Goal: Task Accomplishment & Management: Use online tool/utility

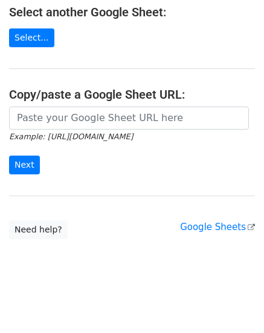
scroll to position [116, 0]
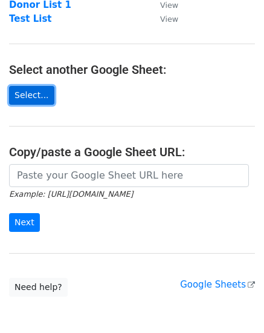
click at [25, 90] on link "Select..." at bounding box center [31, 95] width 45 height 19
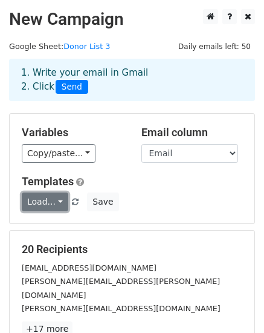
click at [47, 197] on link "Load..." at bounding box center [45, 201] width 47 height 19
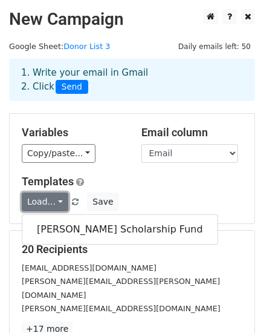
click at [47, 197] on link "Load..." at bounding box center [45, 201] width 47 height 19
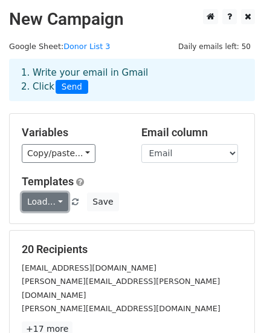
click at [47, 197] on link "Load..." at bounding box center [45, 201] width 47 height 19
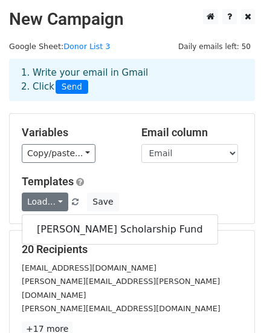
click at [167, 191] on div "Templates Load... [PERSON_NAME] Scholarship Fund Save" at bounding box center [132, 193] width 239 height 37
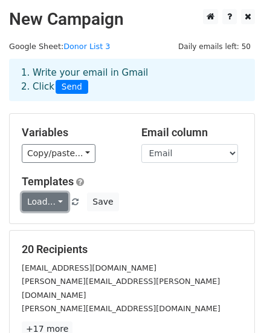
click at [43, 197] on link "Load..." at bounding box center [45, 201] width 47 height 19
click at [44, 195] on link "Load..." at bounding box center [45, 201] width 47 height 19
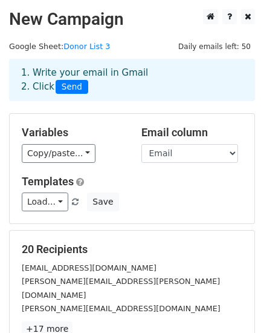
click at [174, 192] on div "Load... [PERSON_NAME] Scholarship Fund Save" at bounding box center [132, 201] width 239 height 19
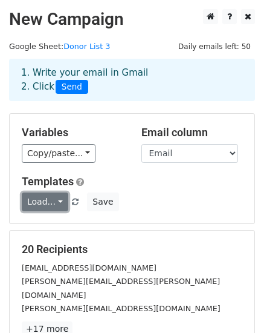
click at [39, 197] on link "Load..." at bounding box center [45, 201] width 47 height 19
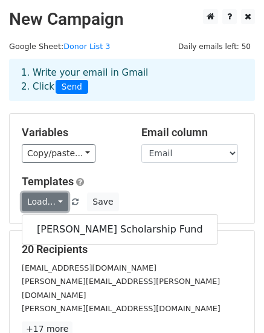
click at [39, 197] on link "Load..." at bounding box center [45, 201] width 47 height 19
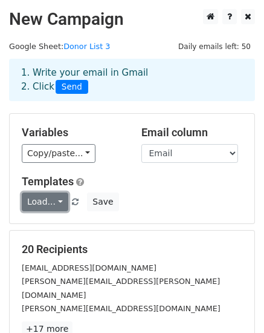
click at [39, 195] on link "Load..." at bounding box center [45, 201] width 47 height 19
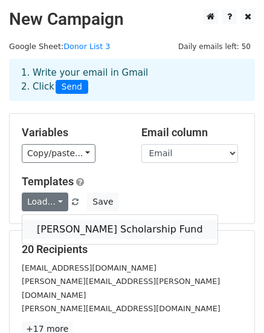
click at [187, 221] on link "[PERSON_NAME] Scholarship Fund" at bounding box center [119, 229] width 195 height 19
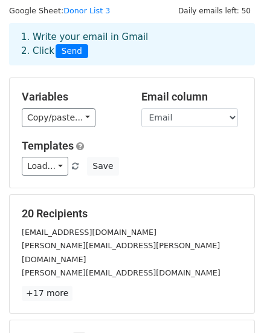
scroll to position [60, 0]
